Goal: Information Seeking & Learning: Find specific fact

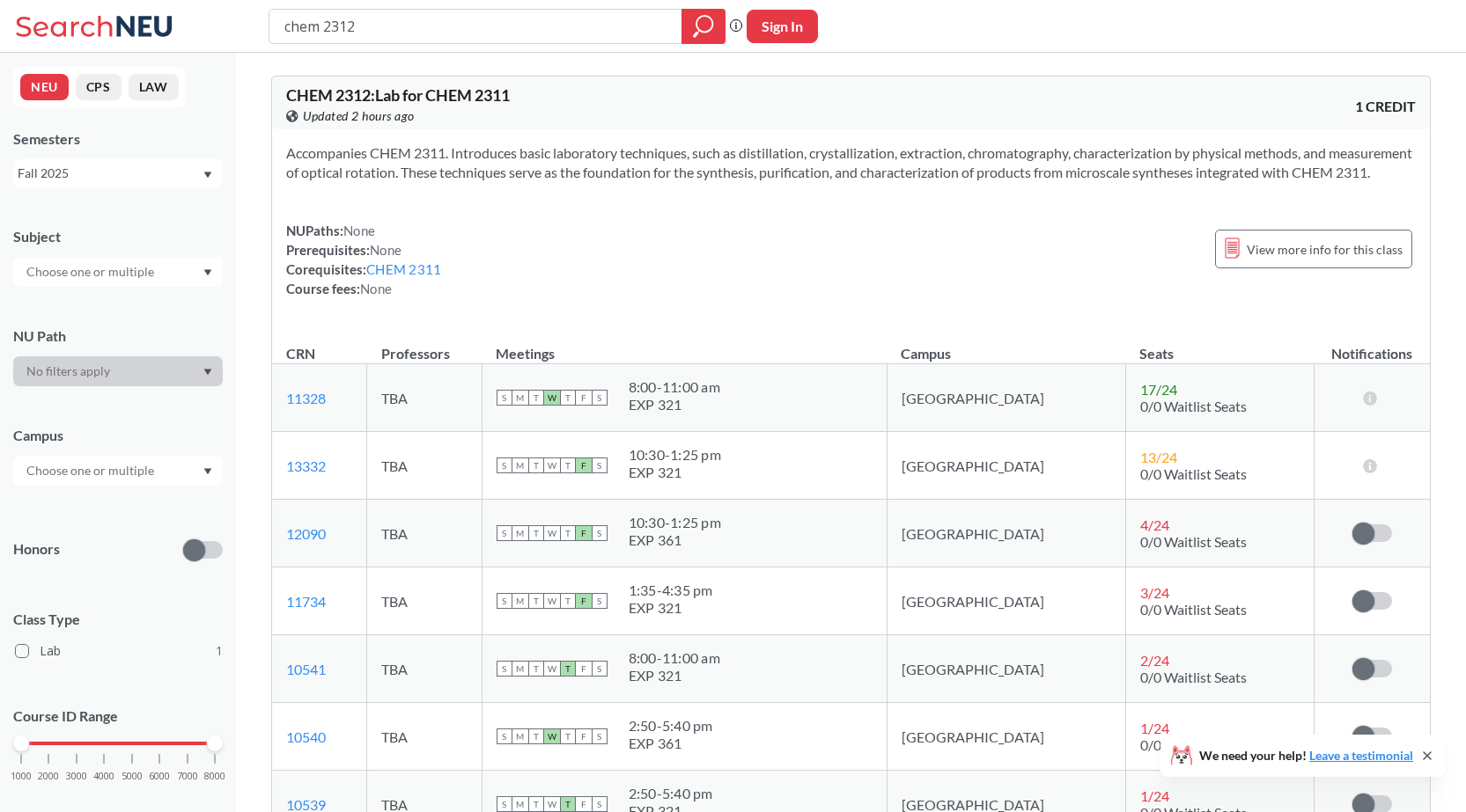
scroll to position [176, 0]
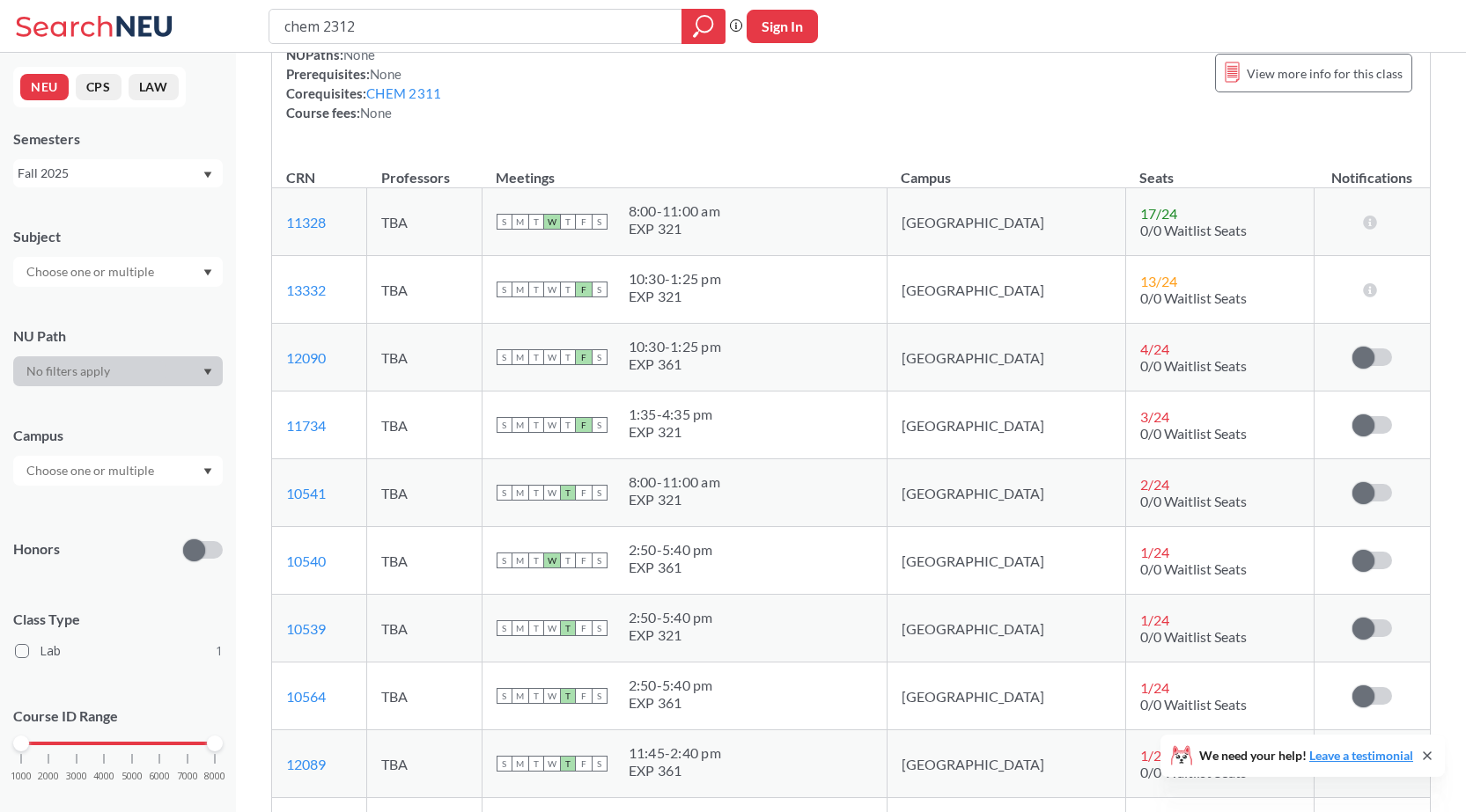
click at [212, 181] on div "Fall 2025" at bounding box center [118, 173] width 210 height 28
click at [116, 232] on div "Spring 2025" at bounding box center [122, 229] width 199 height 20
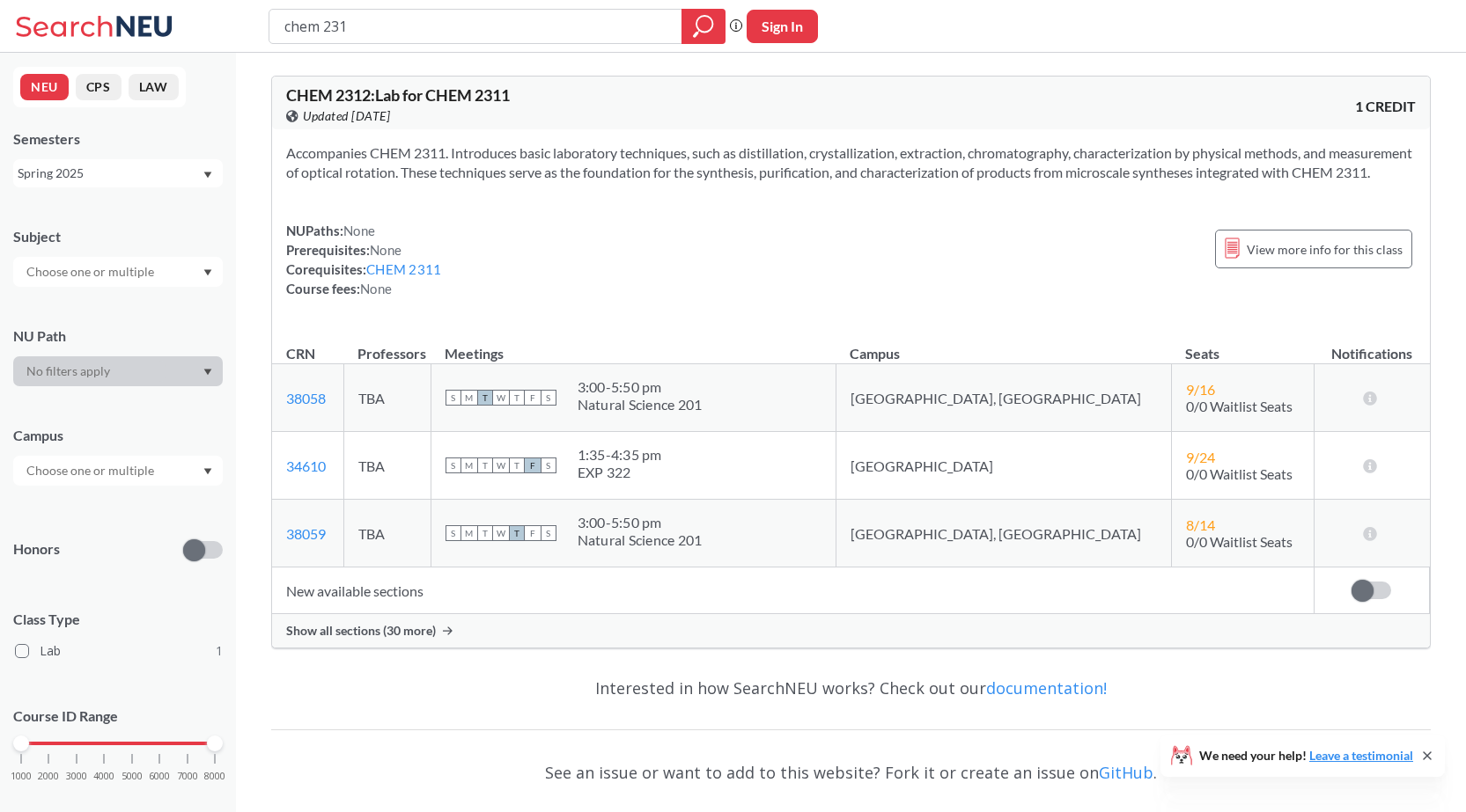
type input "chem 2318"
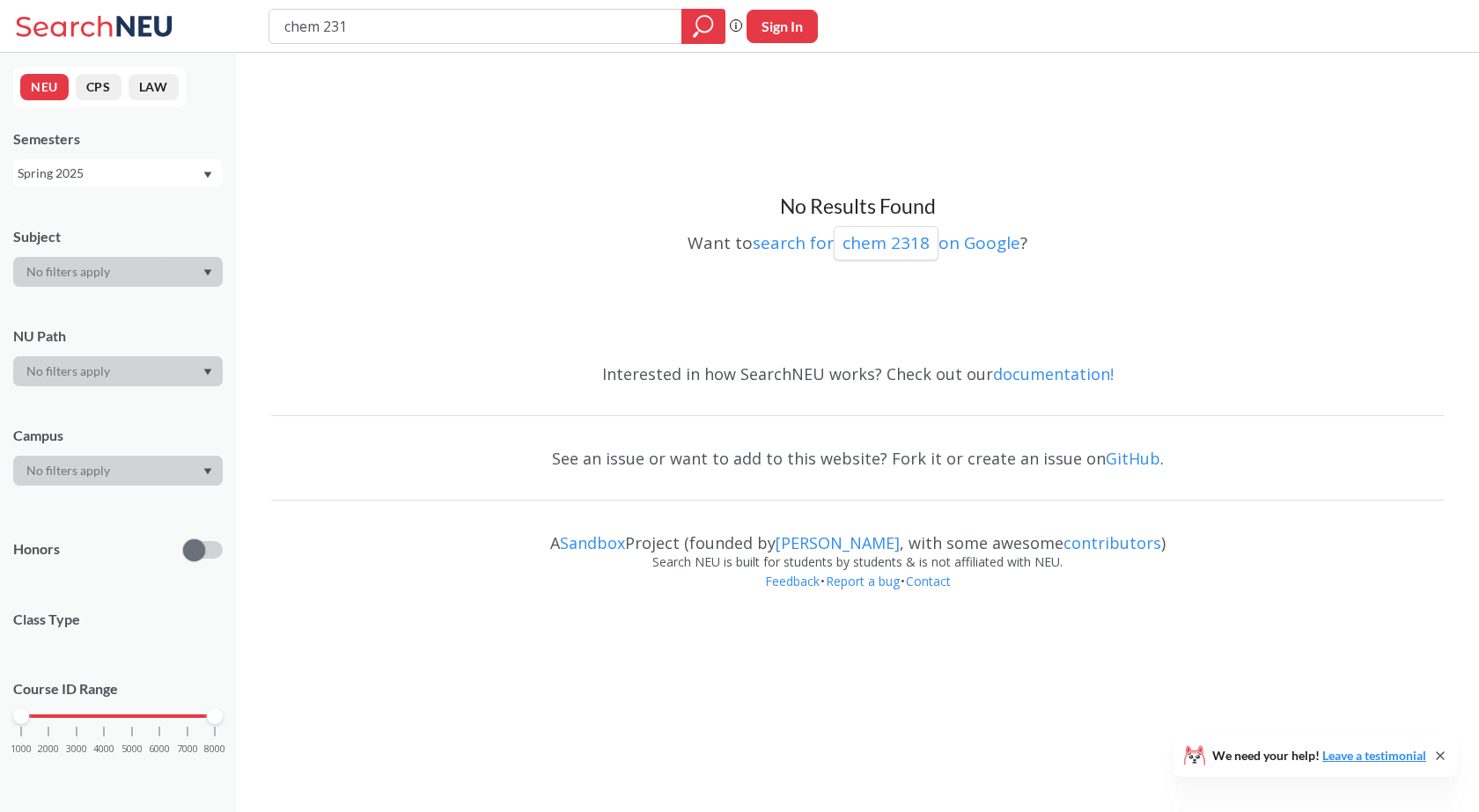
type input "chem 2319"
click at [833, 337] on div "No Results Found Want to search for chem 2319 on Google ?" at bounding box center [857, 205] width 1172 height 287
click at [381, 29] on input "chem 2319" at bounding box center [476, 26] width 386 height 30
click at [213, 180] on div "Spring 2025" at bounding box center [117, 173] width 210 height 28
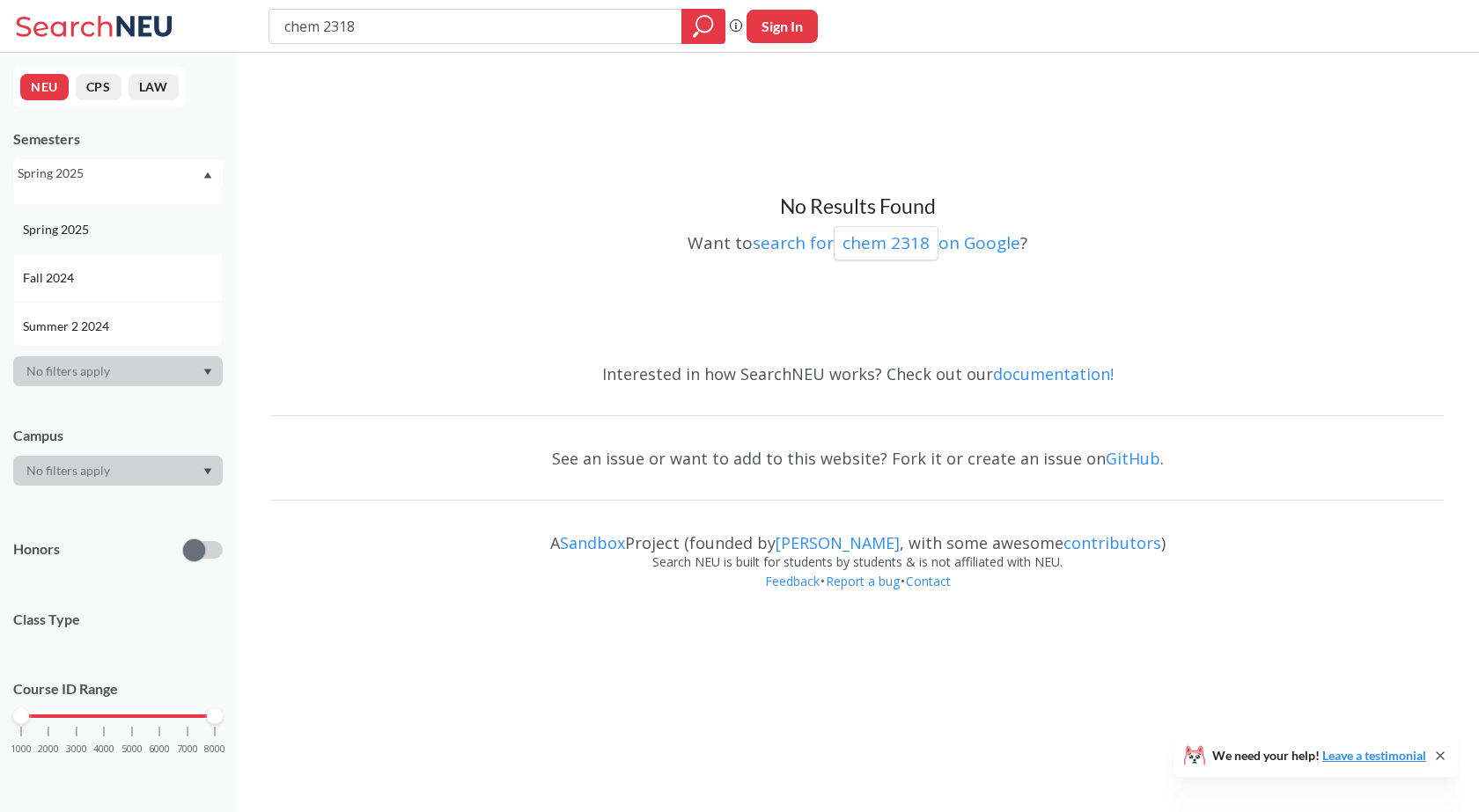
click at [94, 232] on div "Spring 2025" at bounding box center [122, 229] width 199 height 20
click at [368, 32] on input "chem 2318" at bounding box center [476, 26] width 386 height 30
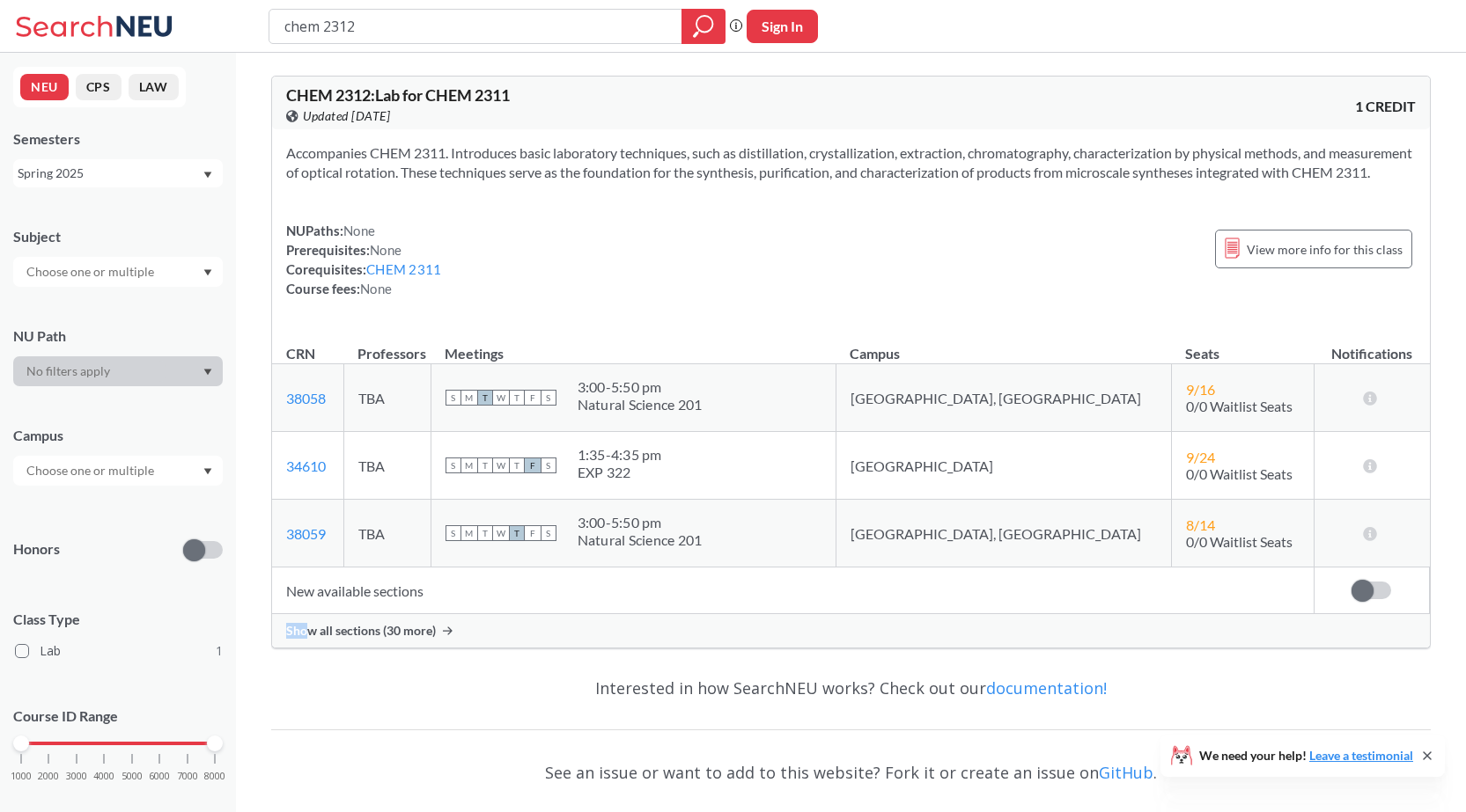
drag, startPoint x: 291, startPoint y: 636, endPoint x: 309, endPoint y: 633, distance: 18.2
click at [308, 634] on div "Show all sections (30 more)" at bounding box center [851, 631] width 1157 height 34
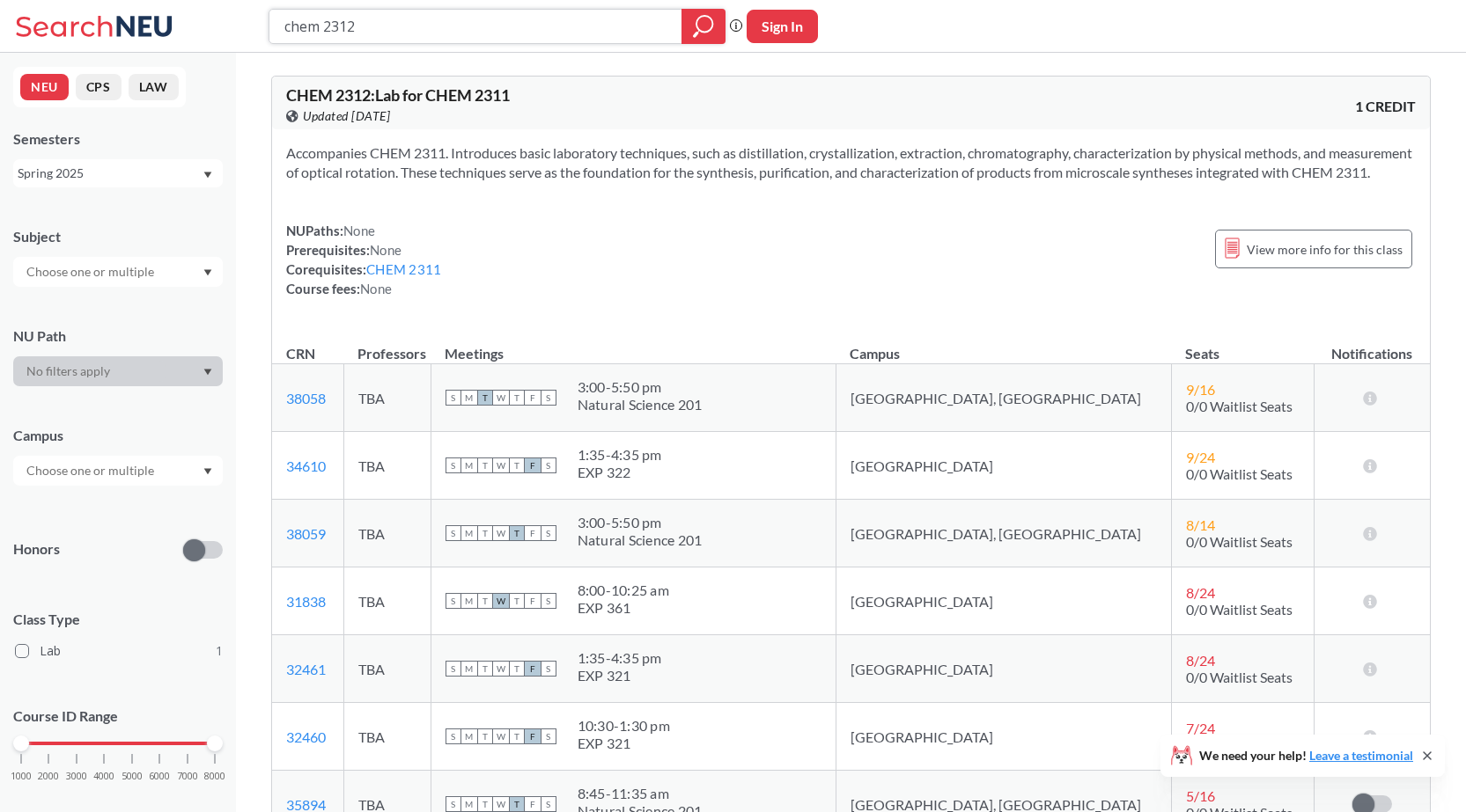
click at [394, 26] on input "chem 2312" at bounding box center [476, 26] width 386 height 30
type input "chem 2316"
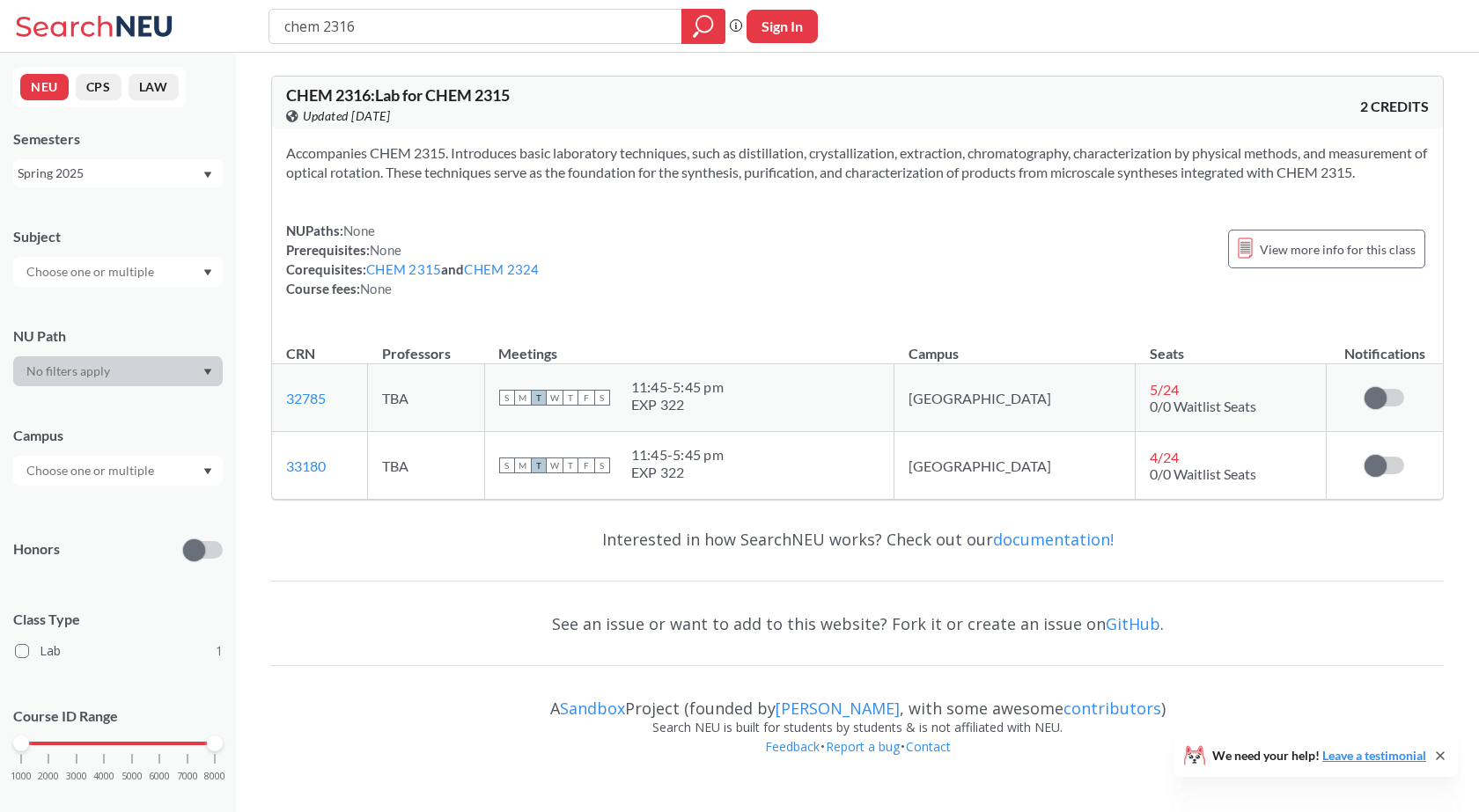
drag, startPoint x: 196, startPoint y: 178, endPoint x: 204, endPoint y: 175, distance: 8.5
click at [204, 175] on div "Spring 2025" at bounding box center [117, 173] width 210 height 28
click at [65, 275] on span "Fall 2024" at bounding box center [50, 278] width 55 height 20
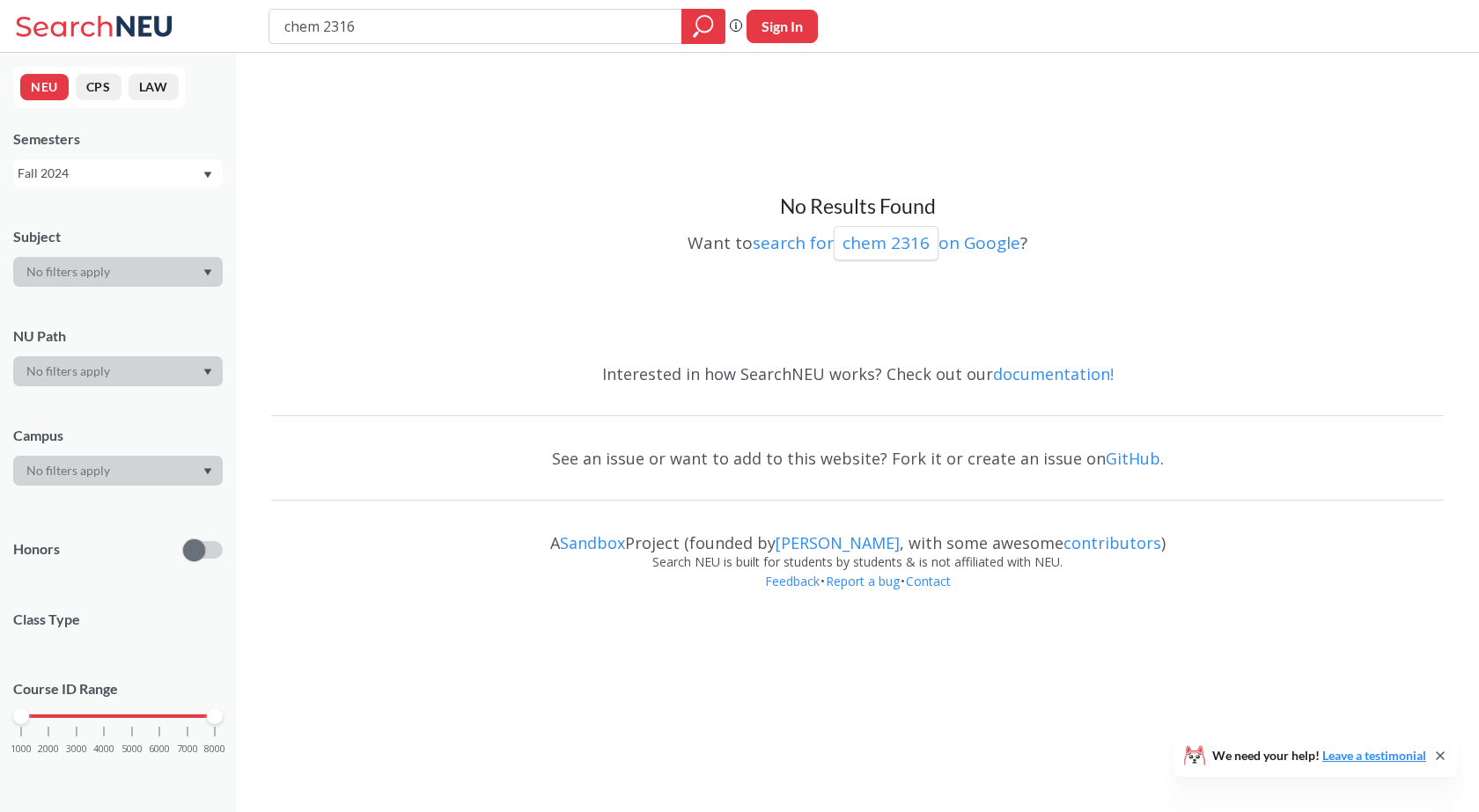
click at [518, 31] on input "chem 2316" at bounding box center [476, 26] width 386 height 30
type input "chem 2318"
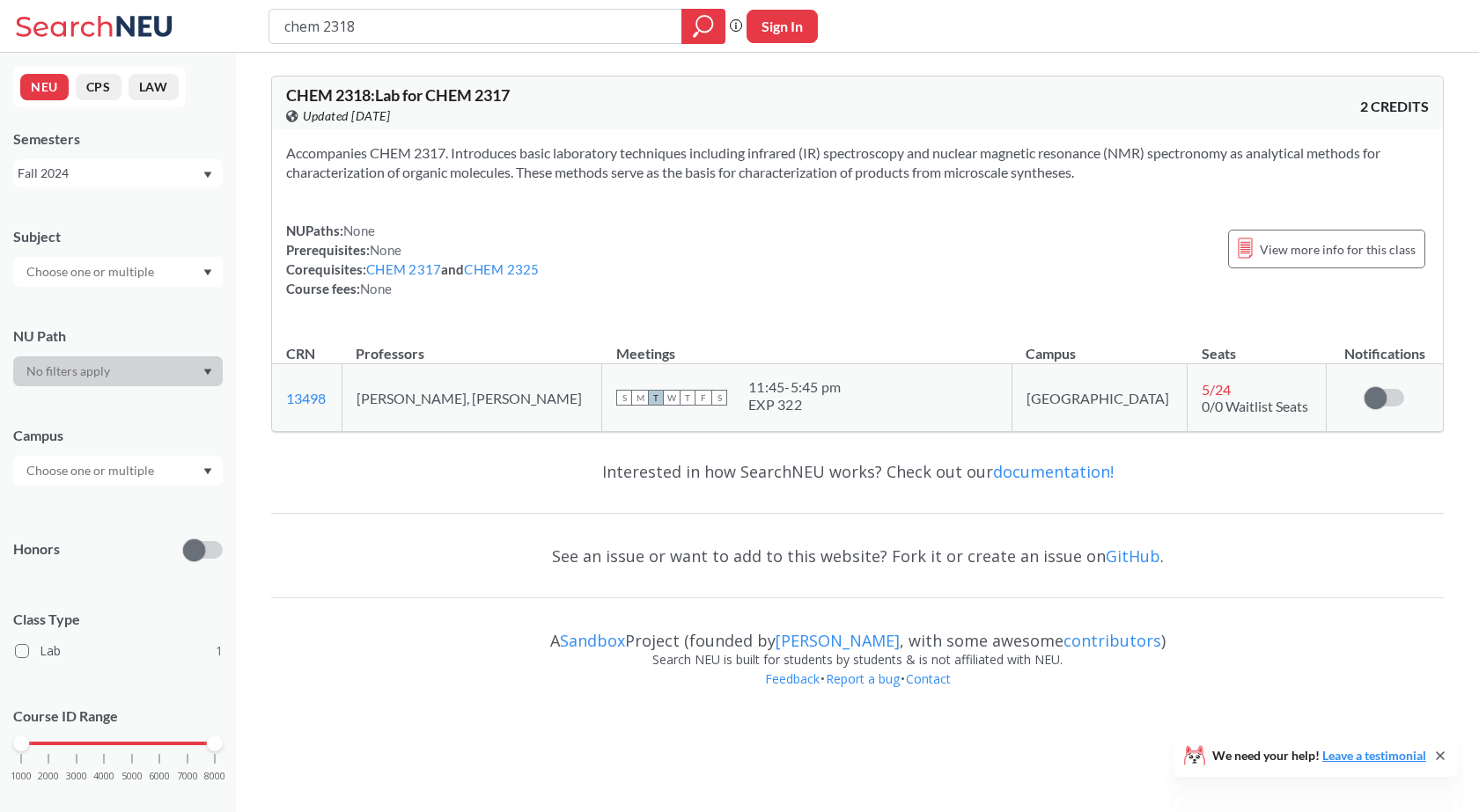
click at [213, 174] on div "Fall 2024" at bounding box center [117, 173] width 210 height 28
click at [67, 216] on span "Fall 2025" at bounding box center [50, 212] width 55 height 20
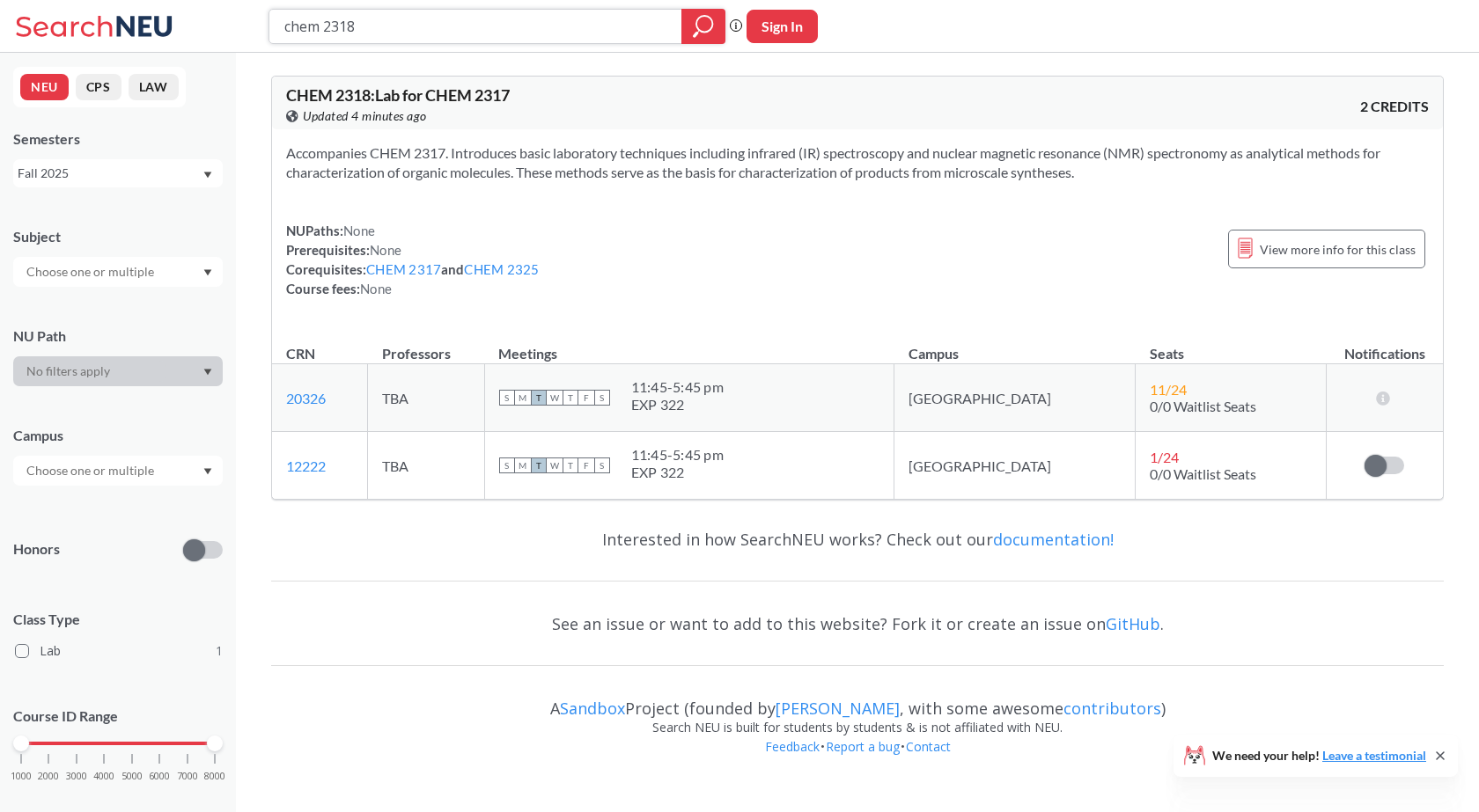
click at [371, 25] on input "chem 2318" at bounding box center [476, 26] width 386 height 30
type input "chem 2314"
click at [779, 34] on button "Sign In" at bounding box center [781, 26] width 71 height 34
select select "US"
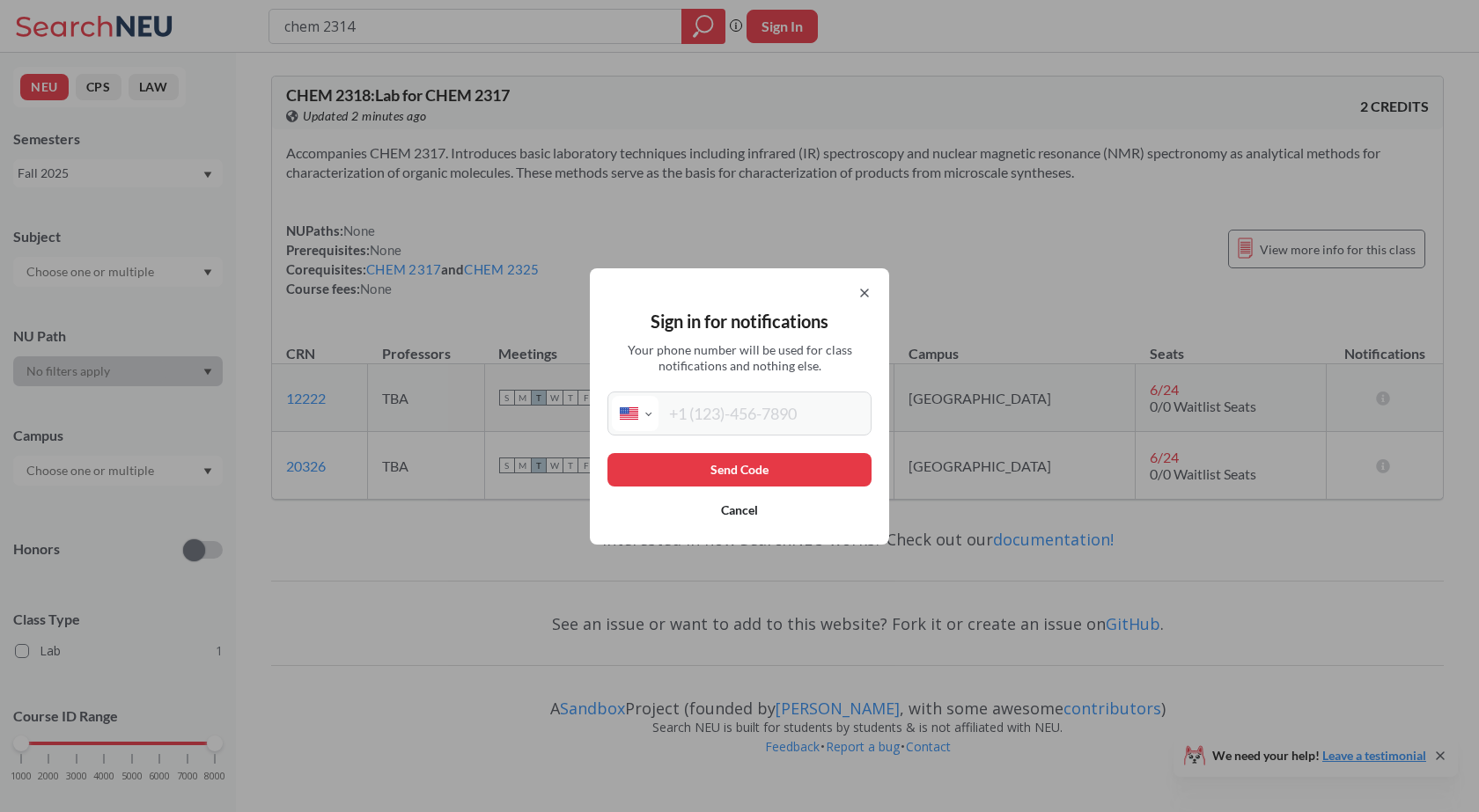
click at [862, 306] on div "Sign in for notifications Your phone number will be used for class notification…" at bounding box center [739, 406] width 299 height 276
click at [861, 283] on div "Sign in for notifications Your phone number will be used for class notification…" at bounding box center [739, 406] width 299 height 276
click at [870, 291] on icon at bounding box center [864, 293] width 14 height 14
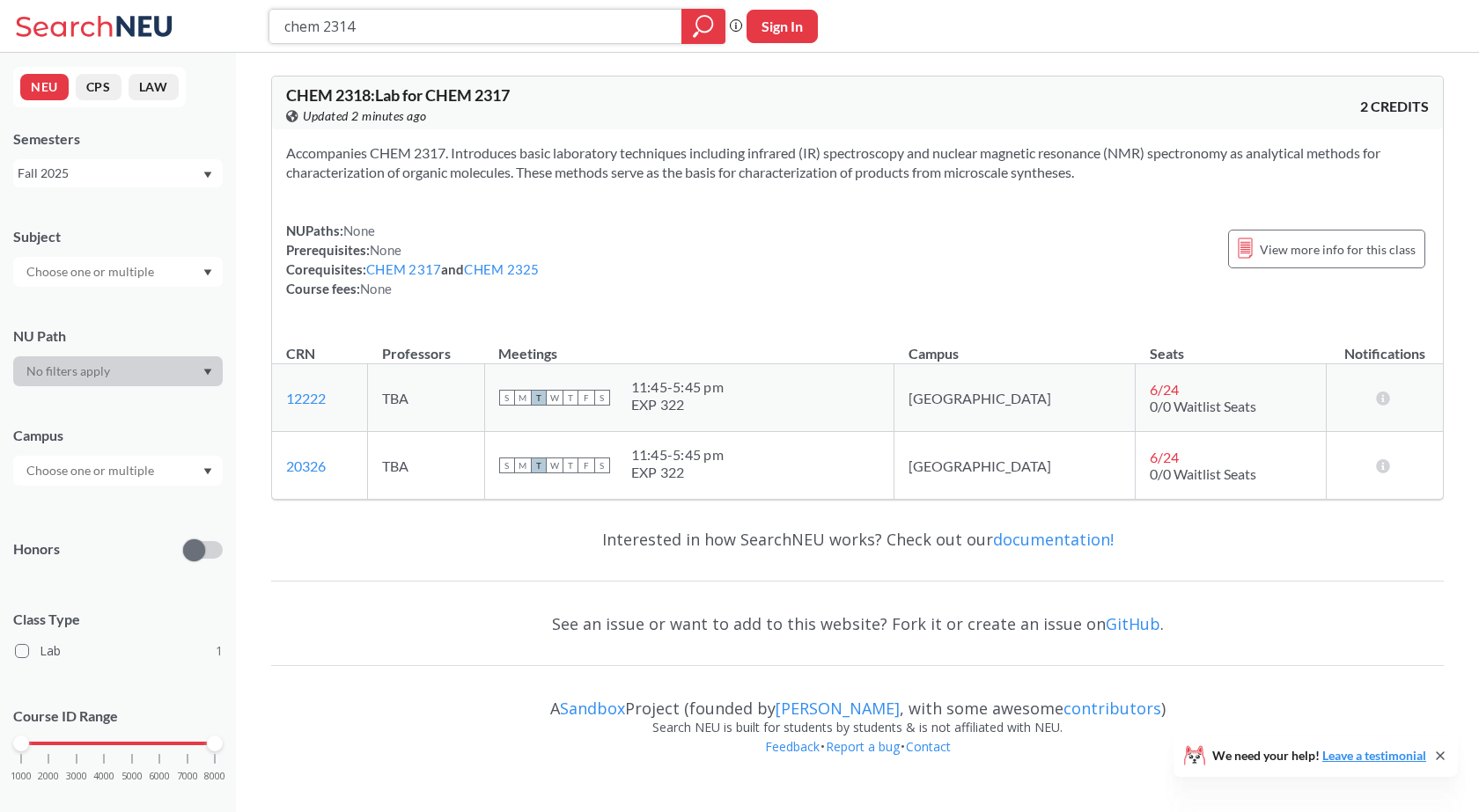
click at [686, 36] on div at bounding box center [703, 26] width 44 height 35
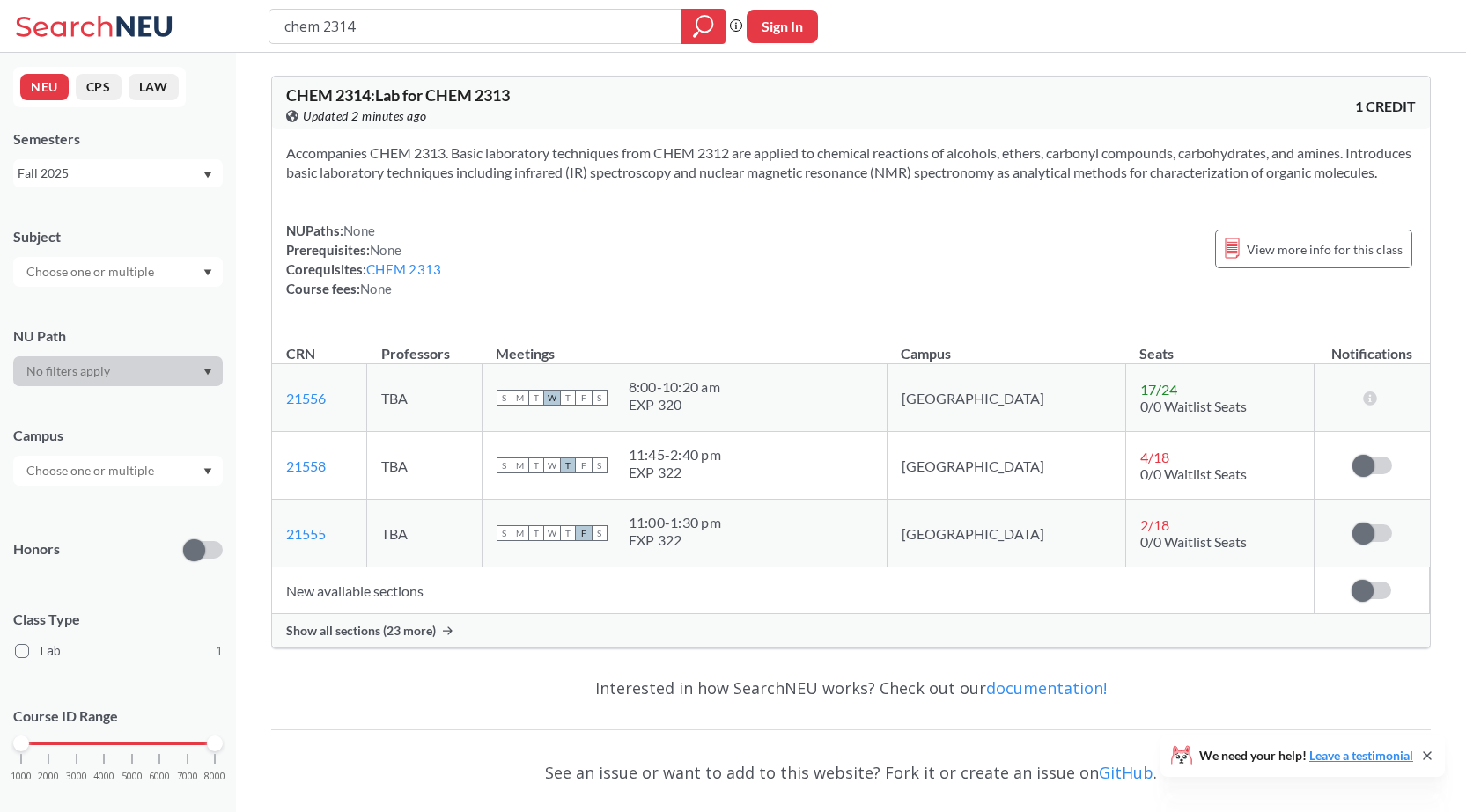
click at [420, 639] on span "Show all sections (23 more)" at bounding box center [361, 630] width 149 height 16
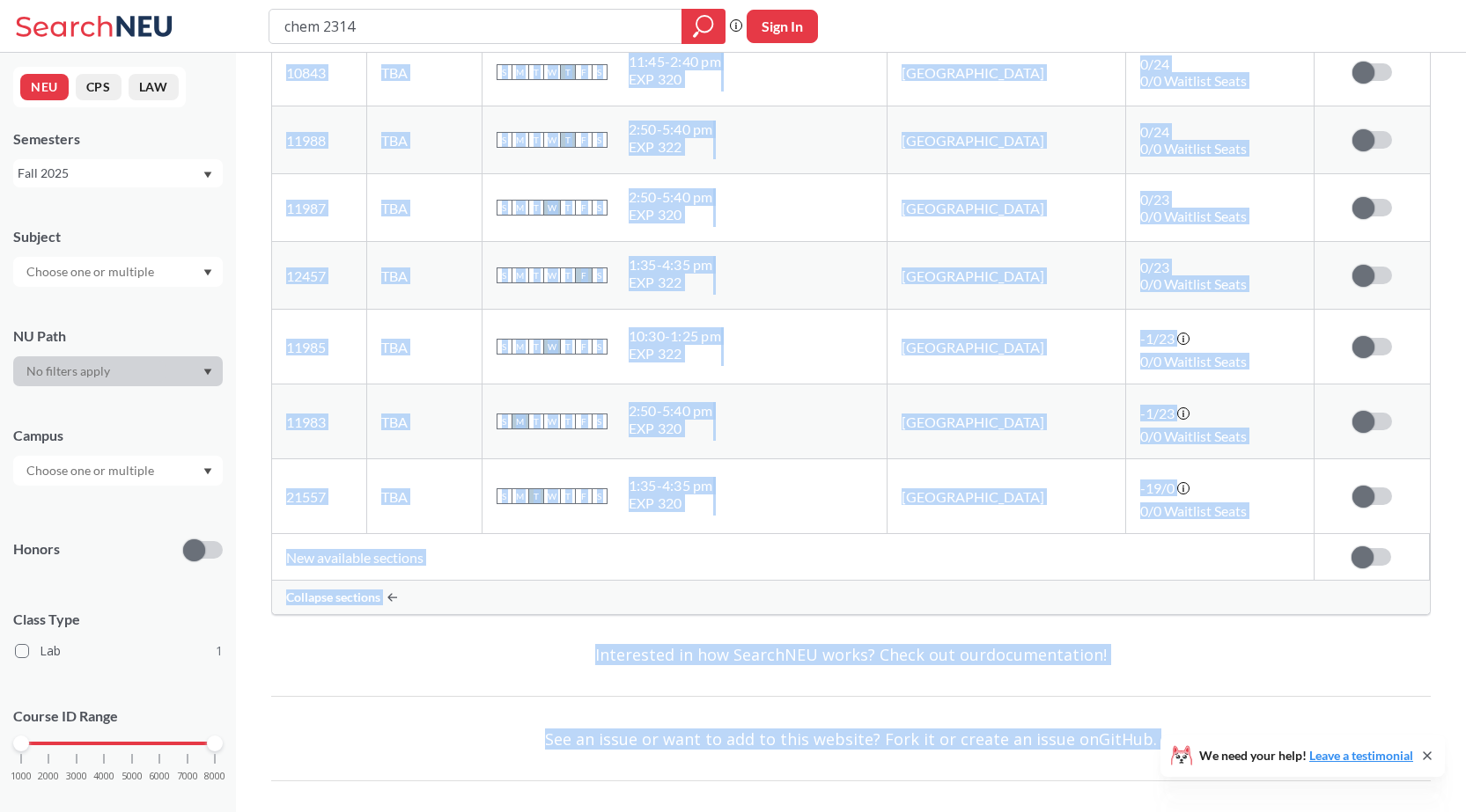
scroll to position [1719, 0]
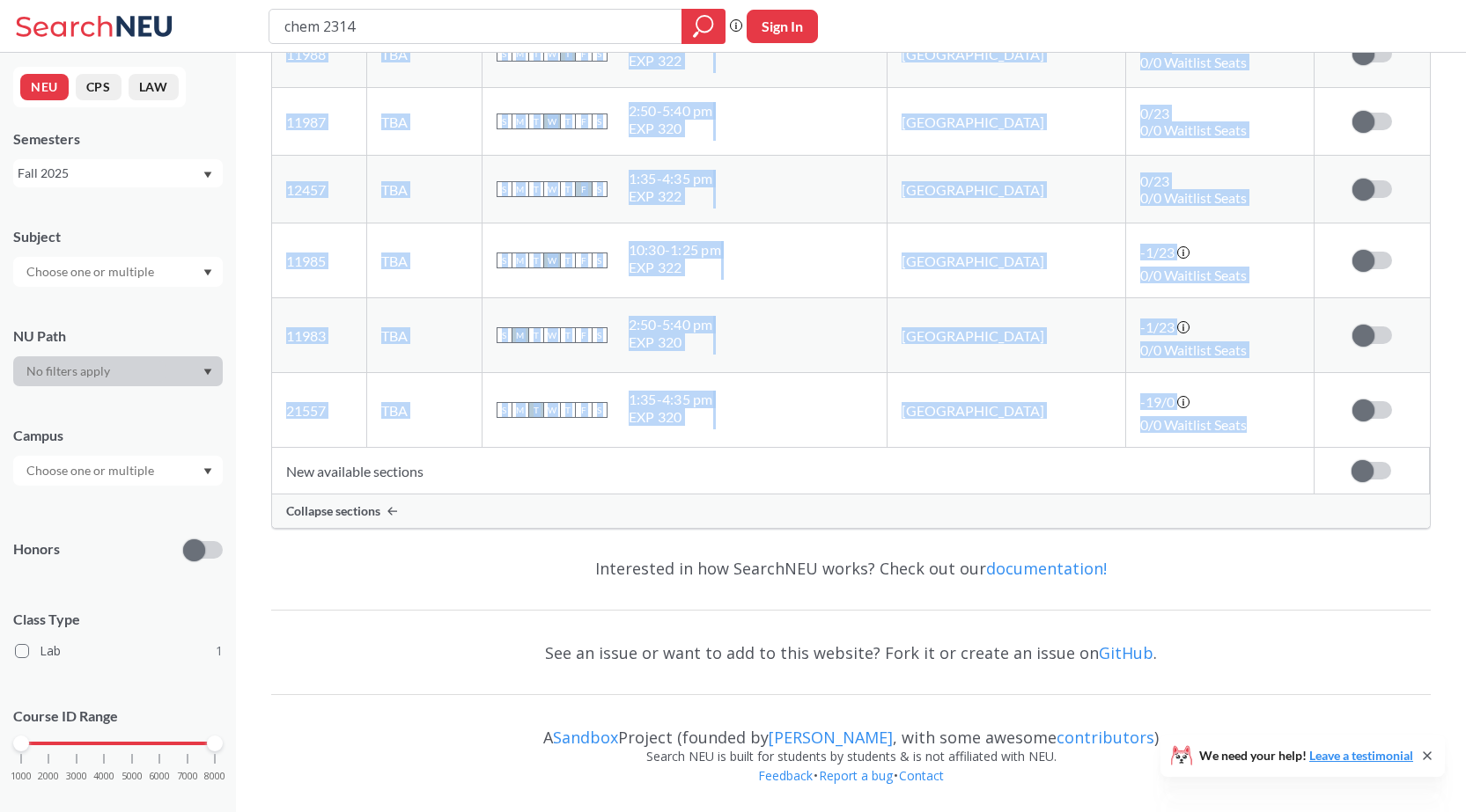
drag, startPoint x: 279, startPoint y: 420, endPoint x: 1255, endPoint y: 422, distance: 976.0
copy tbody "21556 View this section on Banner. TBA S M T W T F S 8:00 - 10:20 am EXP 320 Bo…"
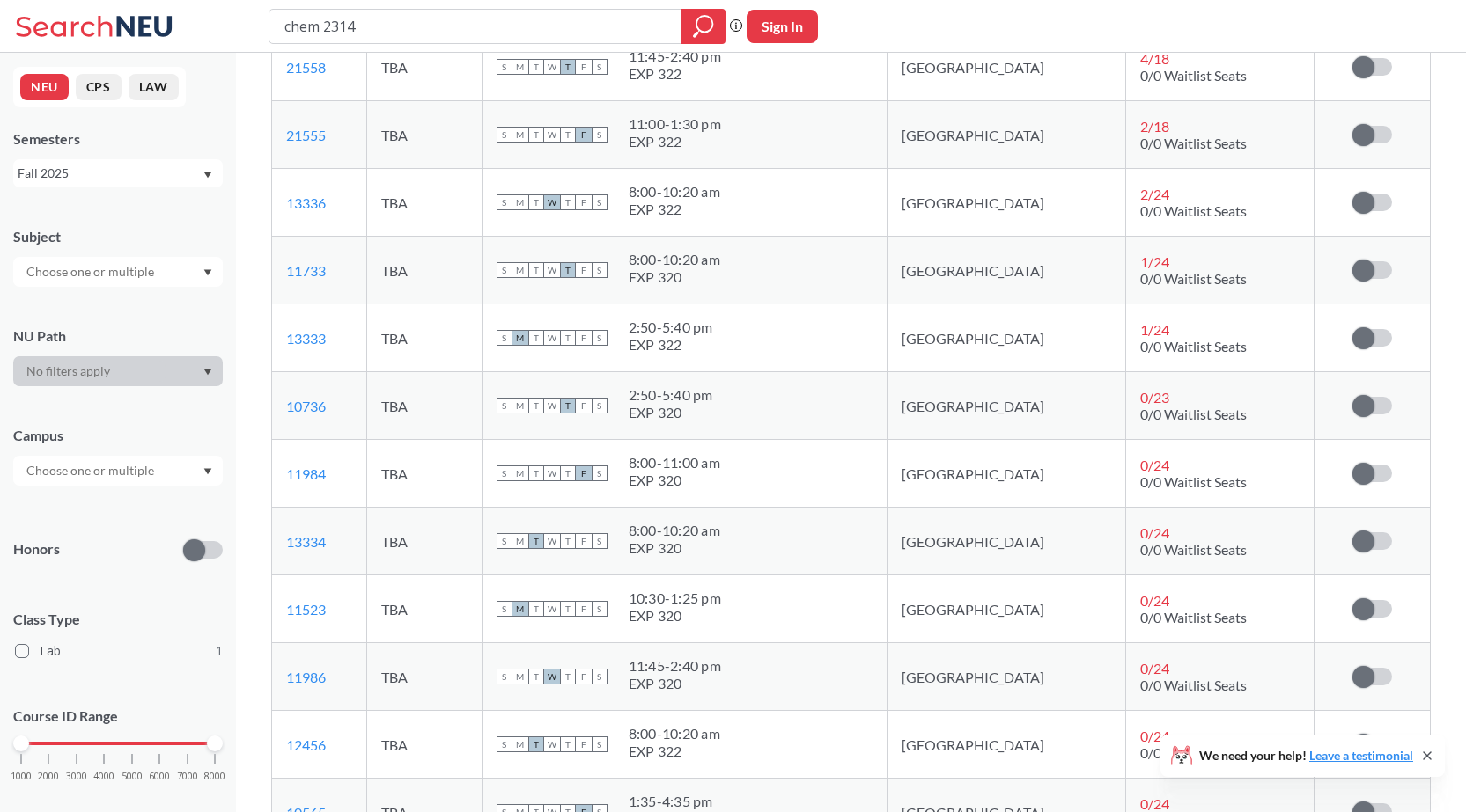
scroll to position [47, 0]
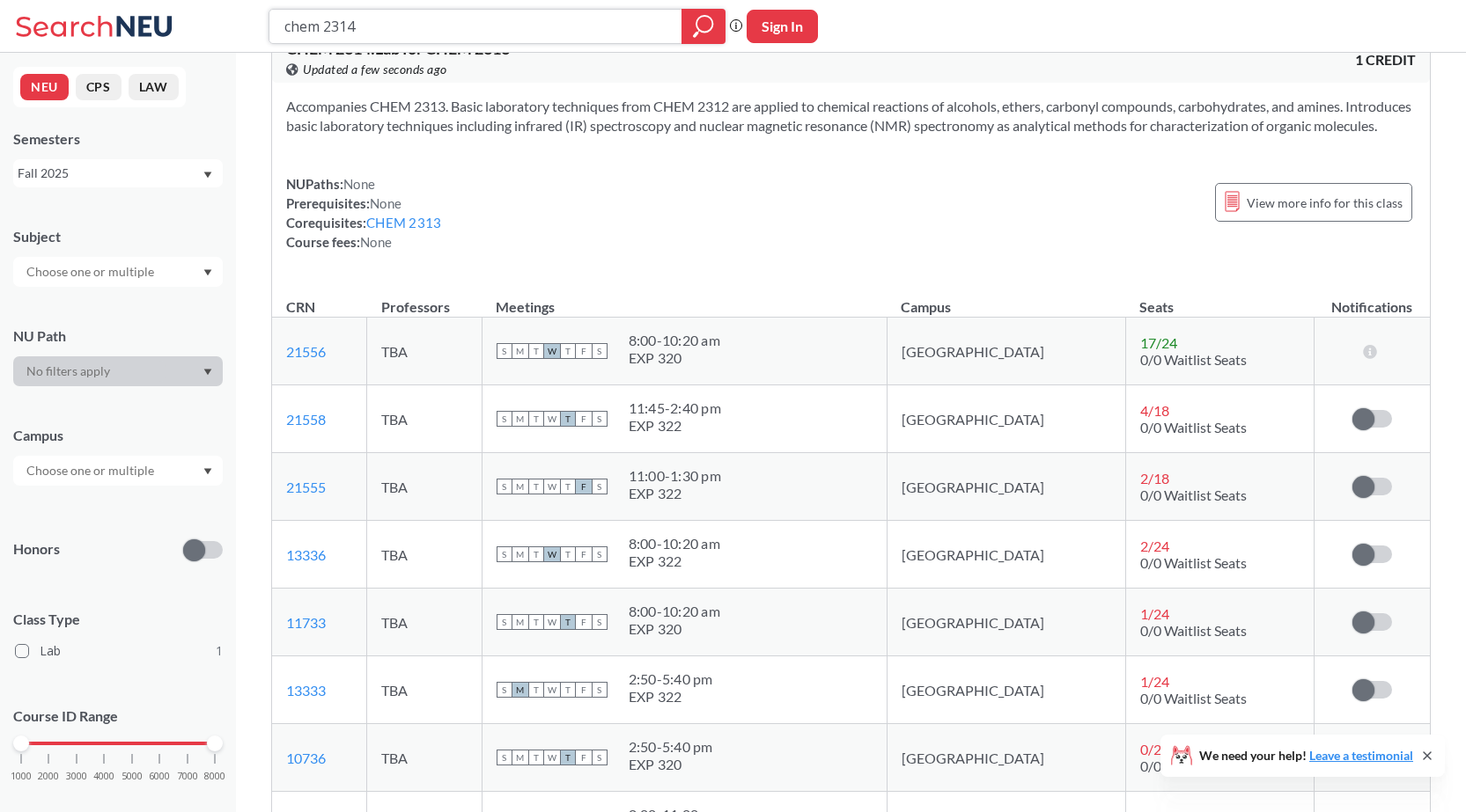
click at [374, 34] on input "chem 2314" at bounding box center [476, 26] width 386 height 30
type input "chem 2312"
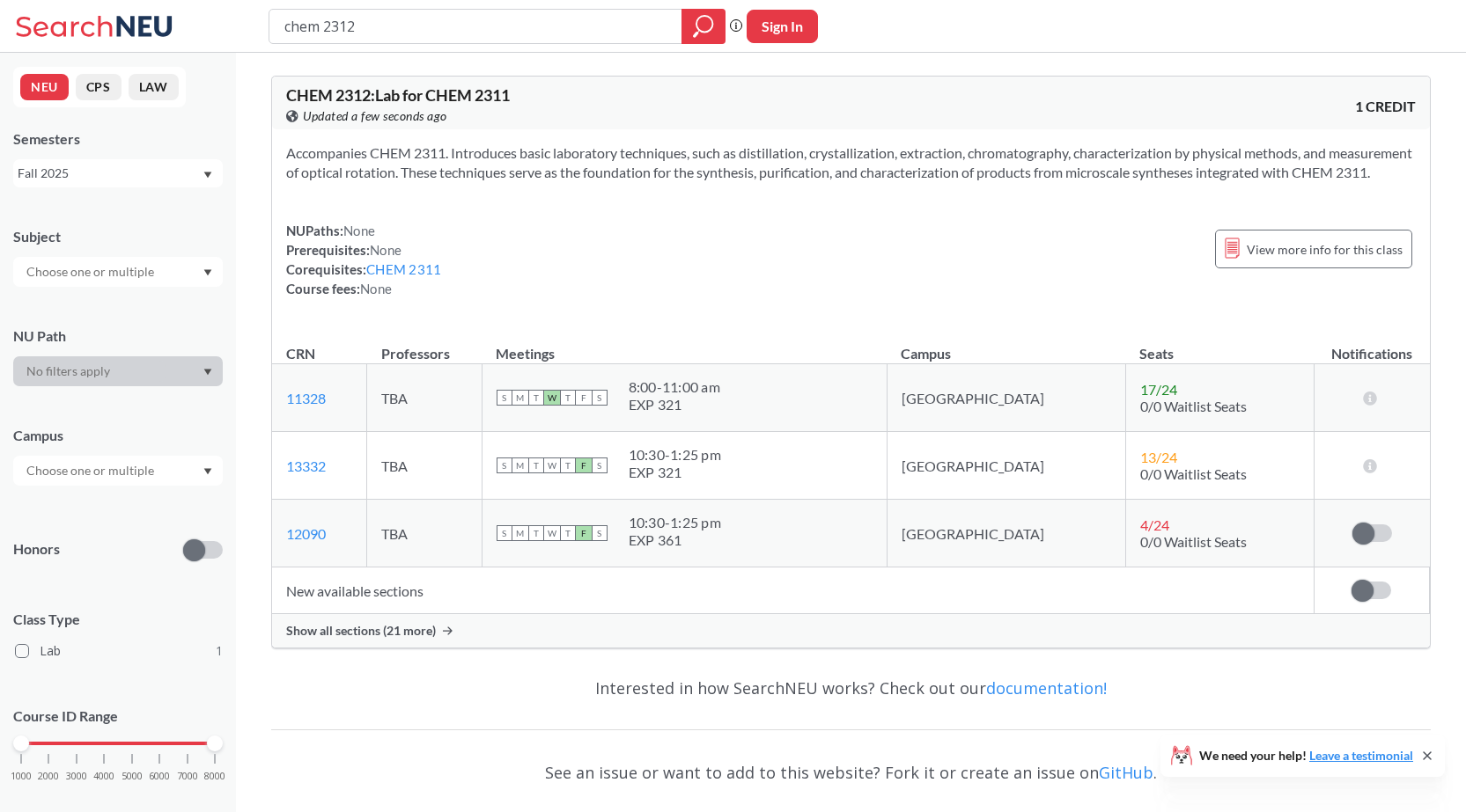
click at [385, 648] on div "Show all sections (21 more)" at bounding box center [851, 631] width 1157 height 34
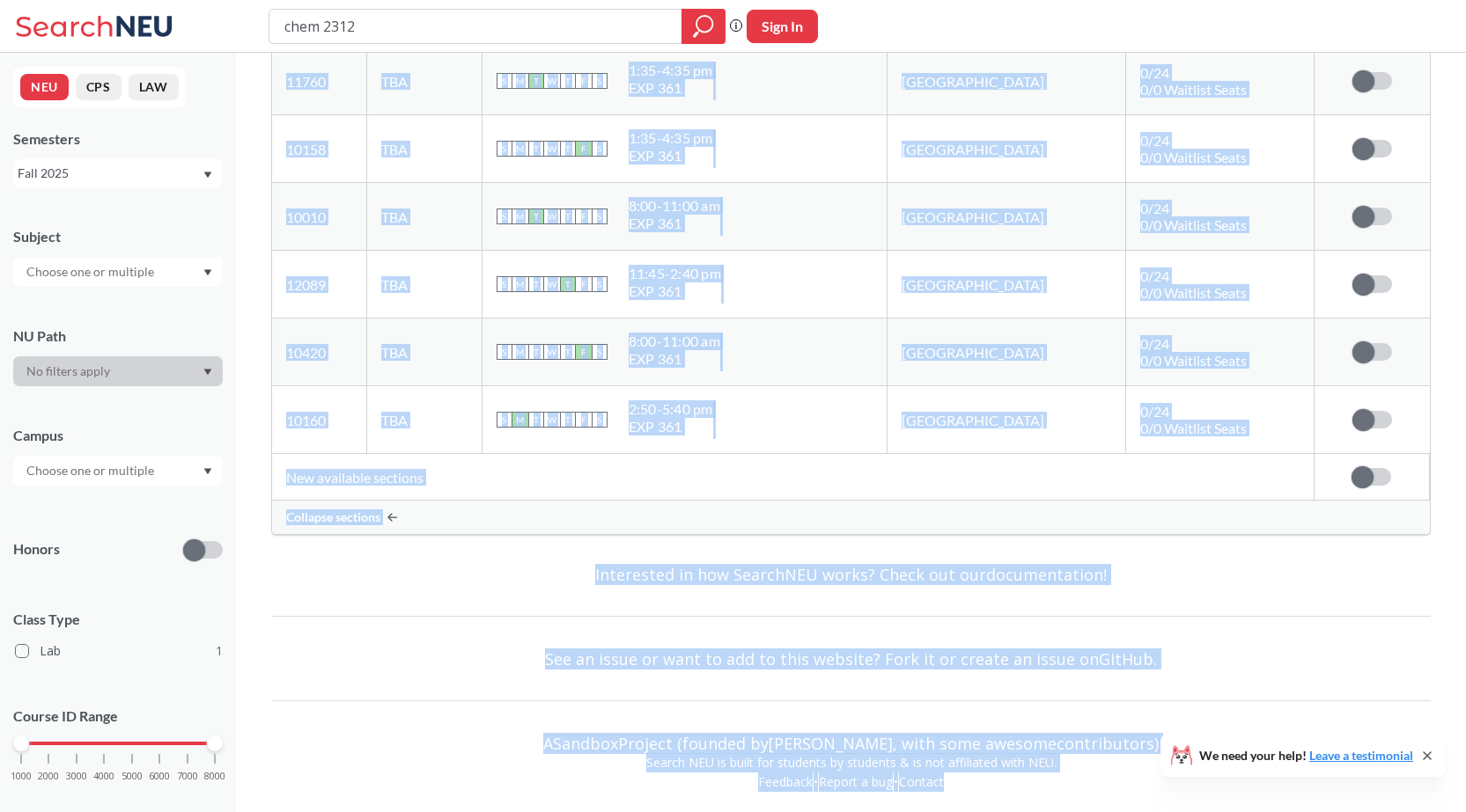
scroll to position [1562, 0]
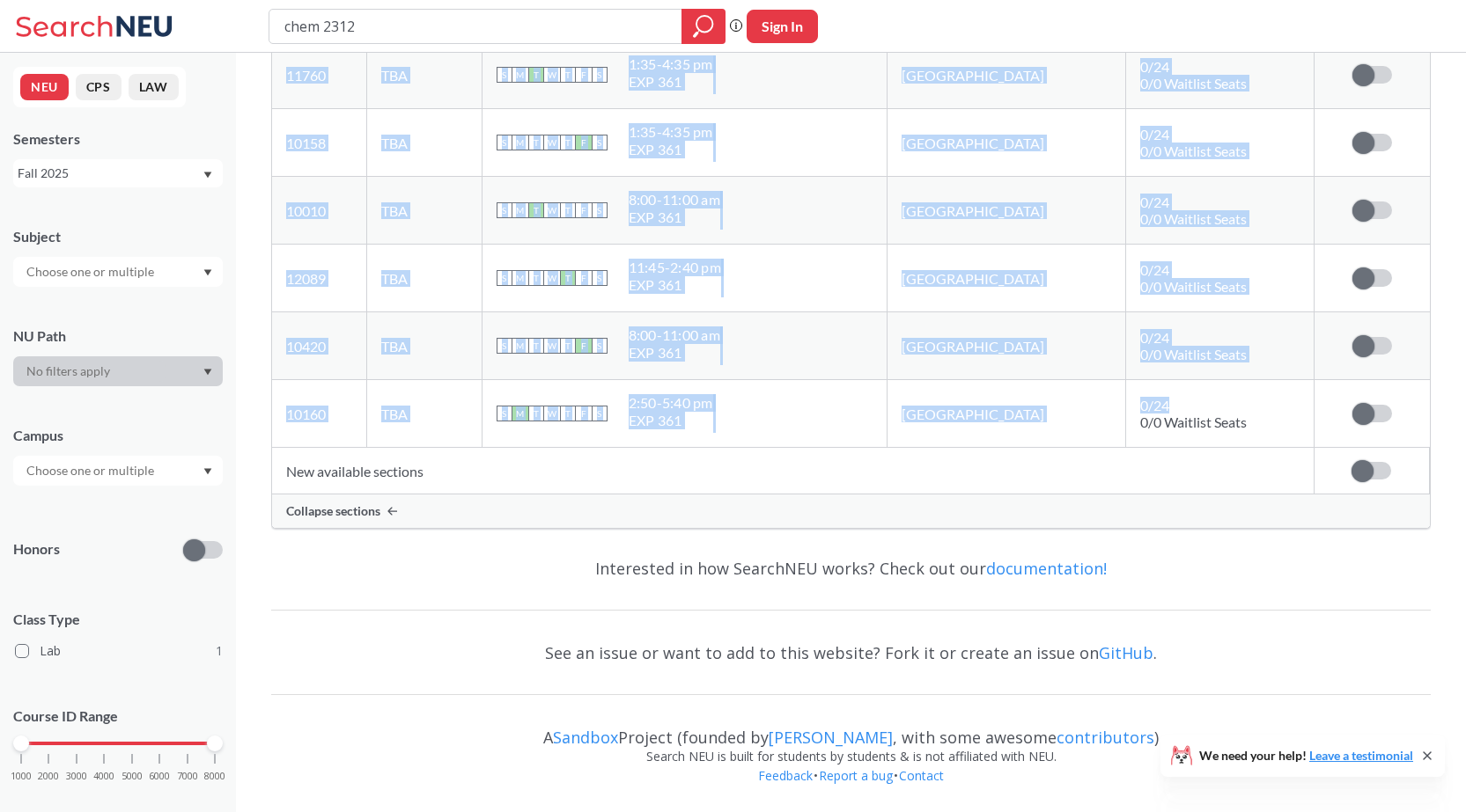
drag, startPoint x: 275, startPoint y: 416, endPoint x: 1256, endPoint y: 406, distance: 981.1
copy tbody "11328 View this section on Banner. TBA S M T W T F S 8:00 - 11:00 am EXP 321 Bo…"
